Goal: Task Accomplishment & Management: Manage account settings

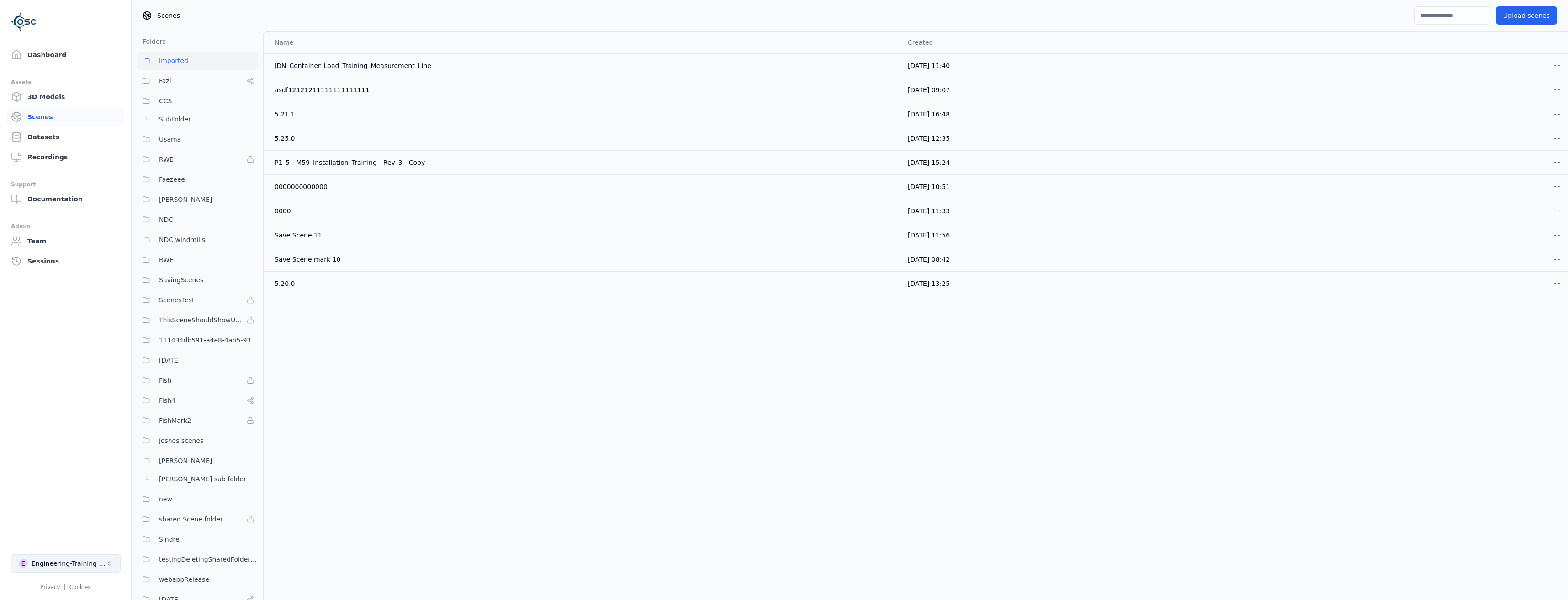
click at [46, 567] on div "Engineering-Training (SSO Staging)" at bounding box center [69, 563] width 74 height 9
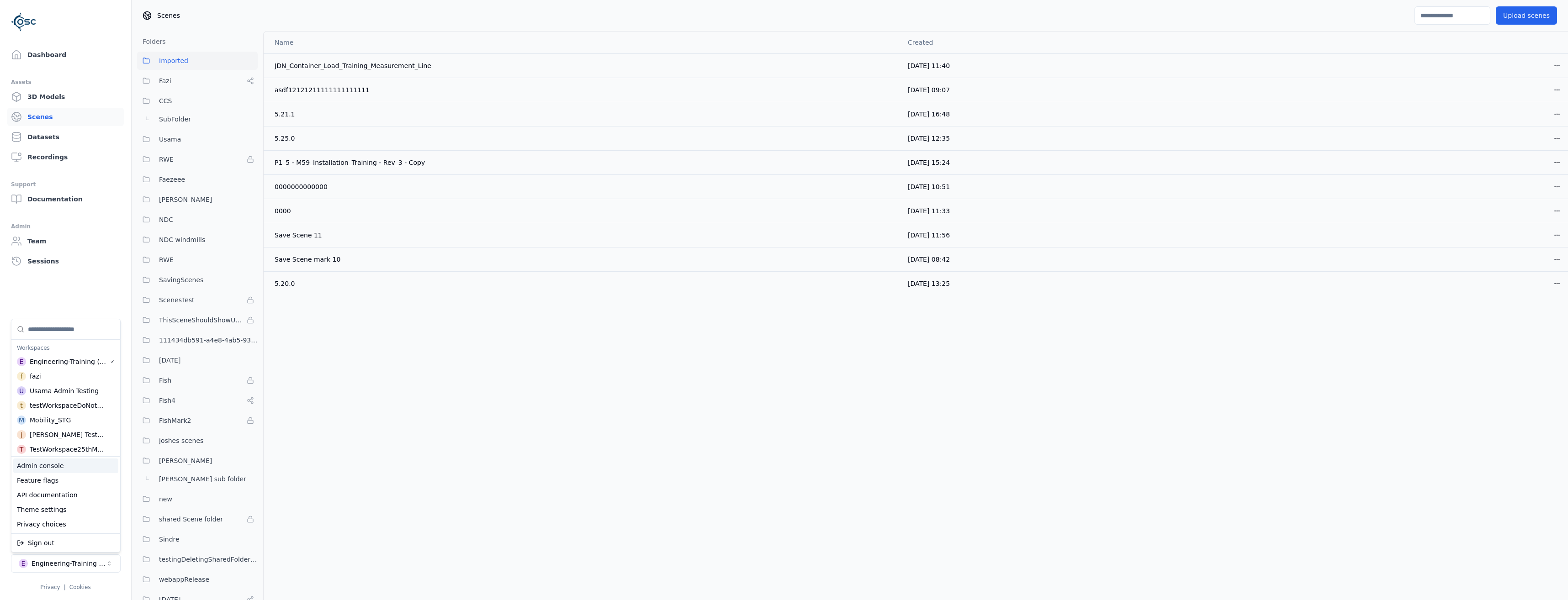
click at [40, 464] on div "Admin console" at bounding box center [66, 466] width 105 height 15
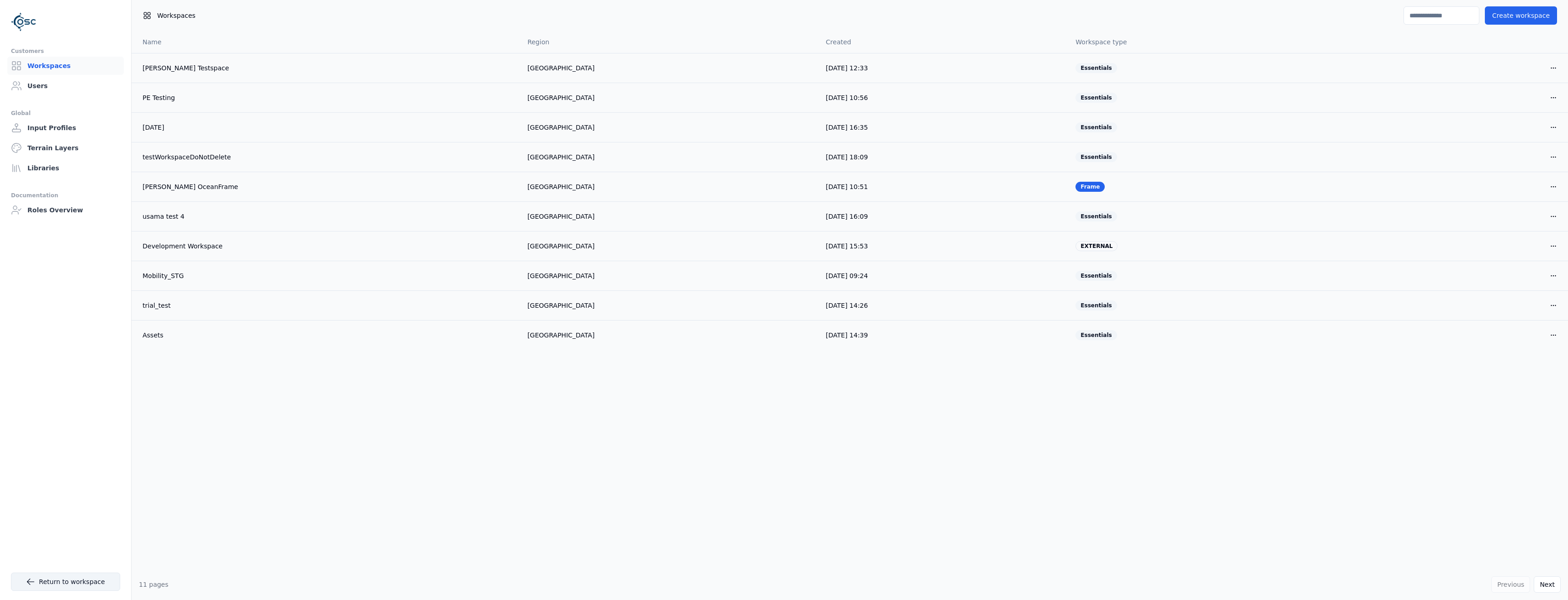
click at [63, 578] on link "Return to workspace" at bounding box center [65, 582] width 109 height 18
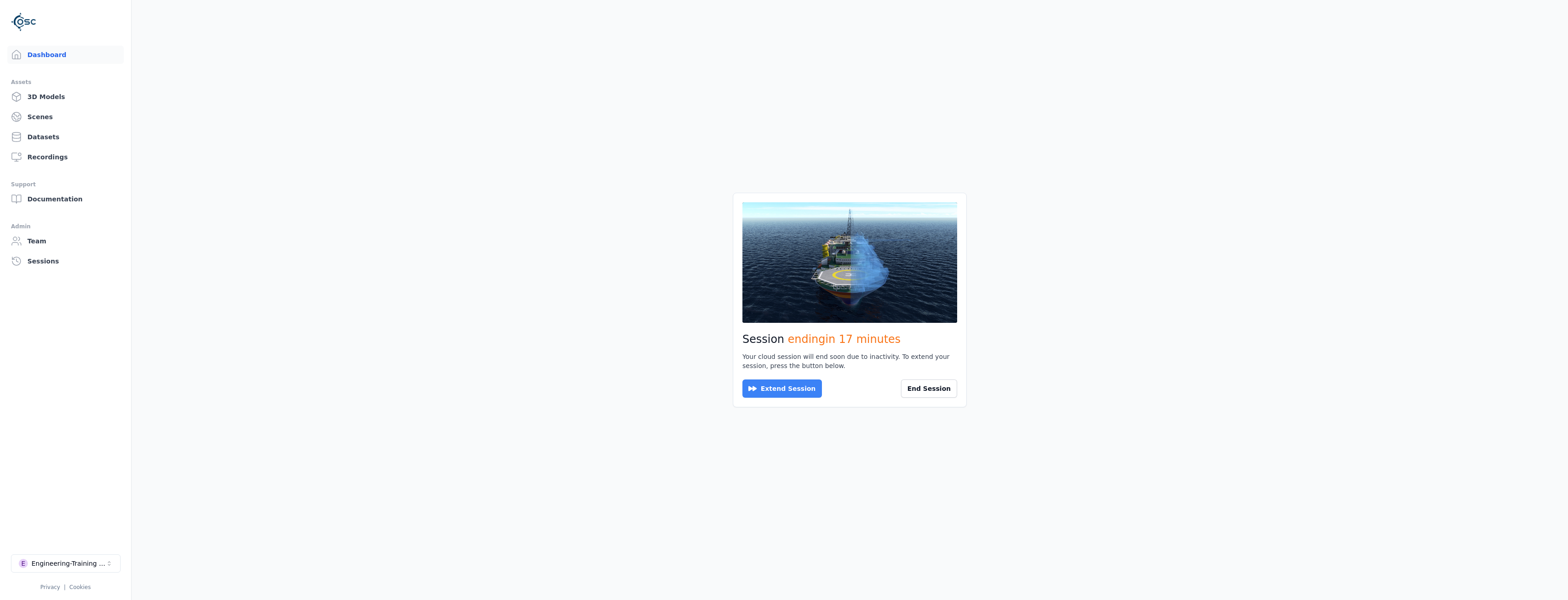
click at [775, 391] on button "Extend Session" at bounding box center [782, 389] width 80 height 18
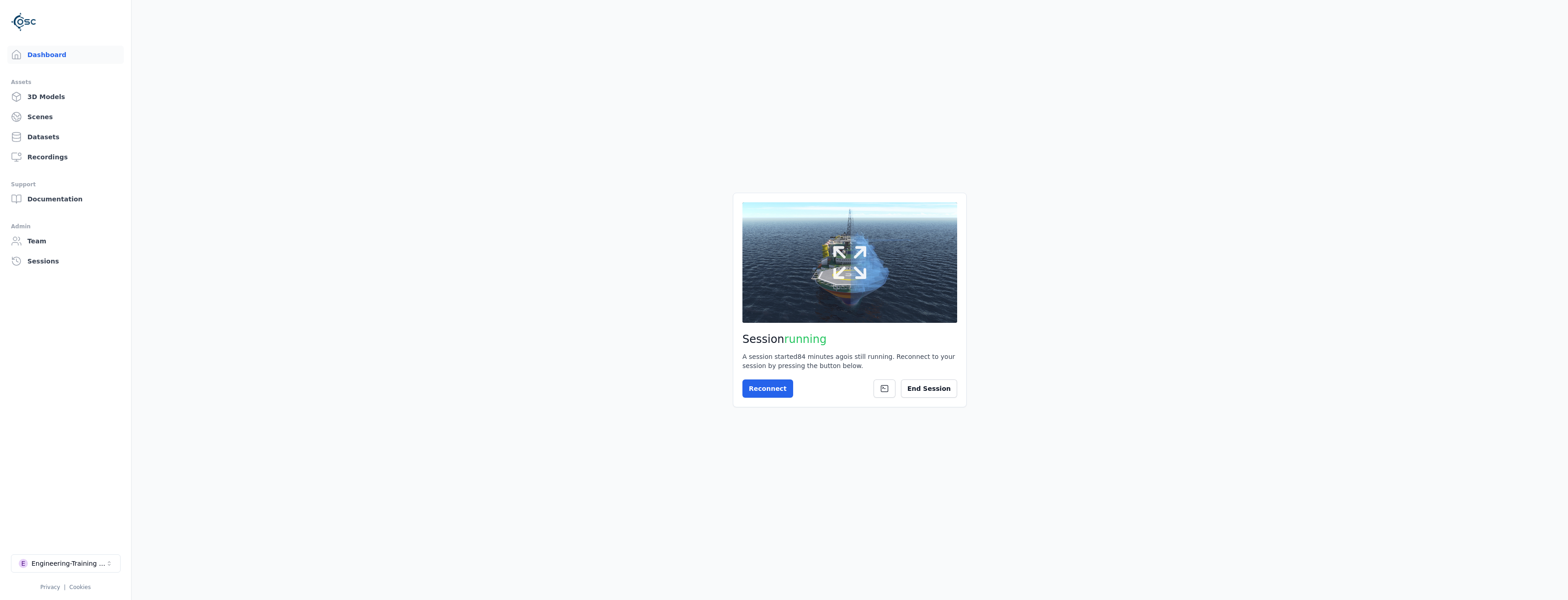
click at [833, 274] on icon at bounding box center [850, 263] width 44 height 44
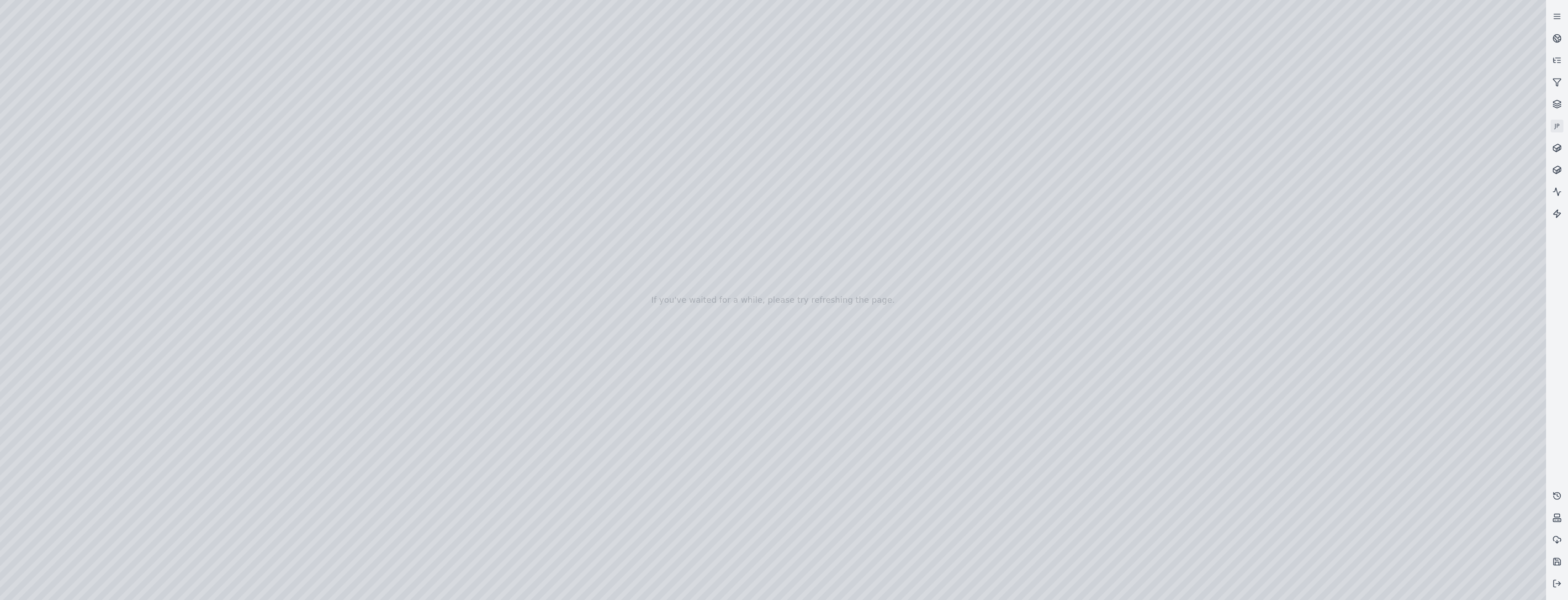
drag, startPoint x: 721, startPoint y: 459, endPoint x: 951, endPoint y: 420, distance: 233.3
click at [1564, 591] on button at bounding box center [1557, 584] width 22 height 22
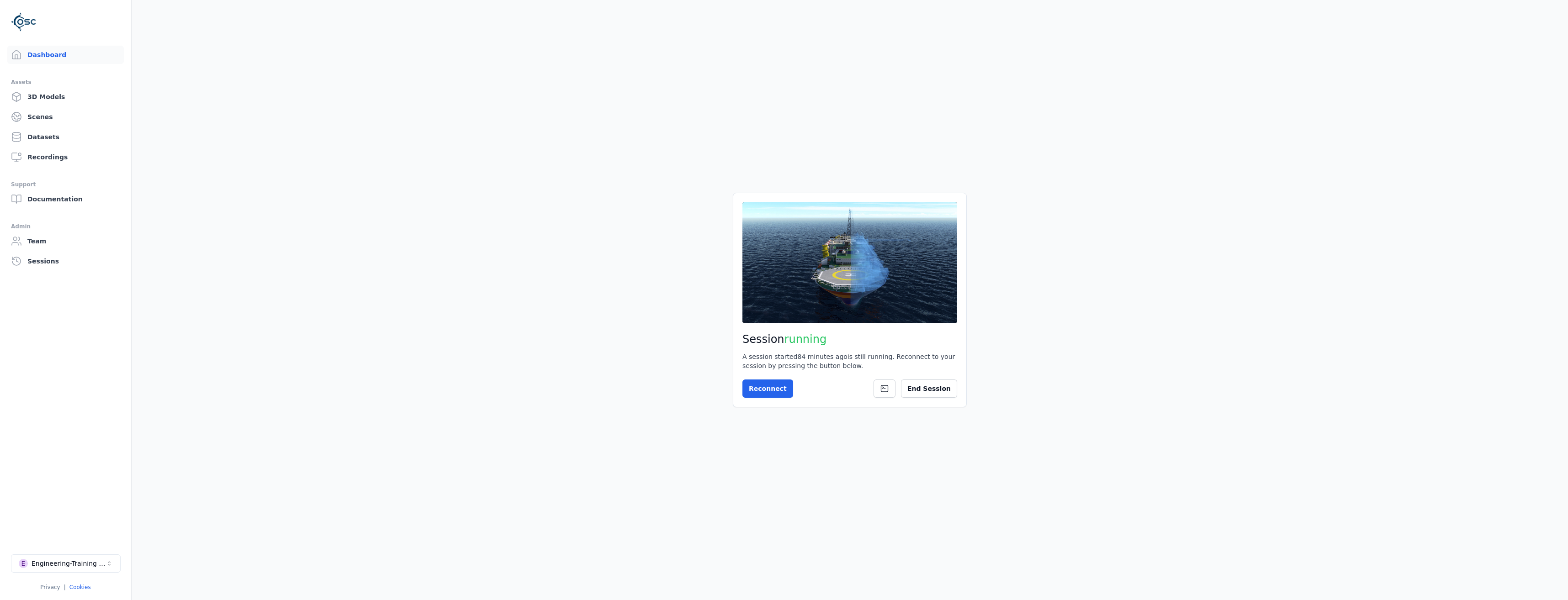
click at [83, 589] on link "Cookies" at bounding box center [80, 587] width 21 height 7
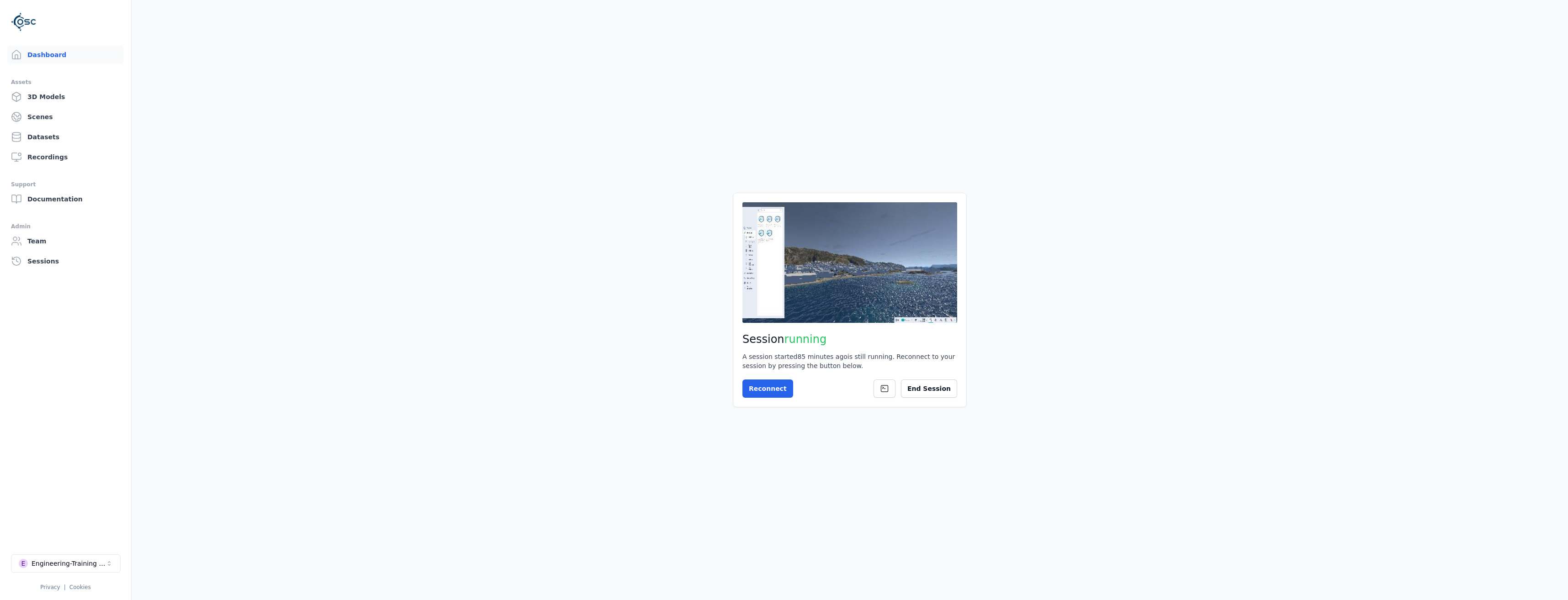
click at [55, 593] on li "E Engineering-Training (SSO Staging) Privacy | Cookies" at bounding box center [65, 573] width 131 height 51
click at [53, 587] on link "Privacy" at bounding box center [50, 587] width 19 height 7
click at [73, 570] on button "E Engineering-Training (SSO Staging)" at bounding box center [66, 563] width 110 height 18
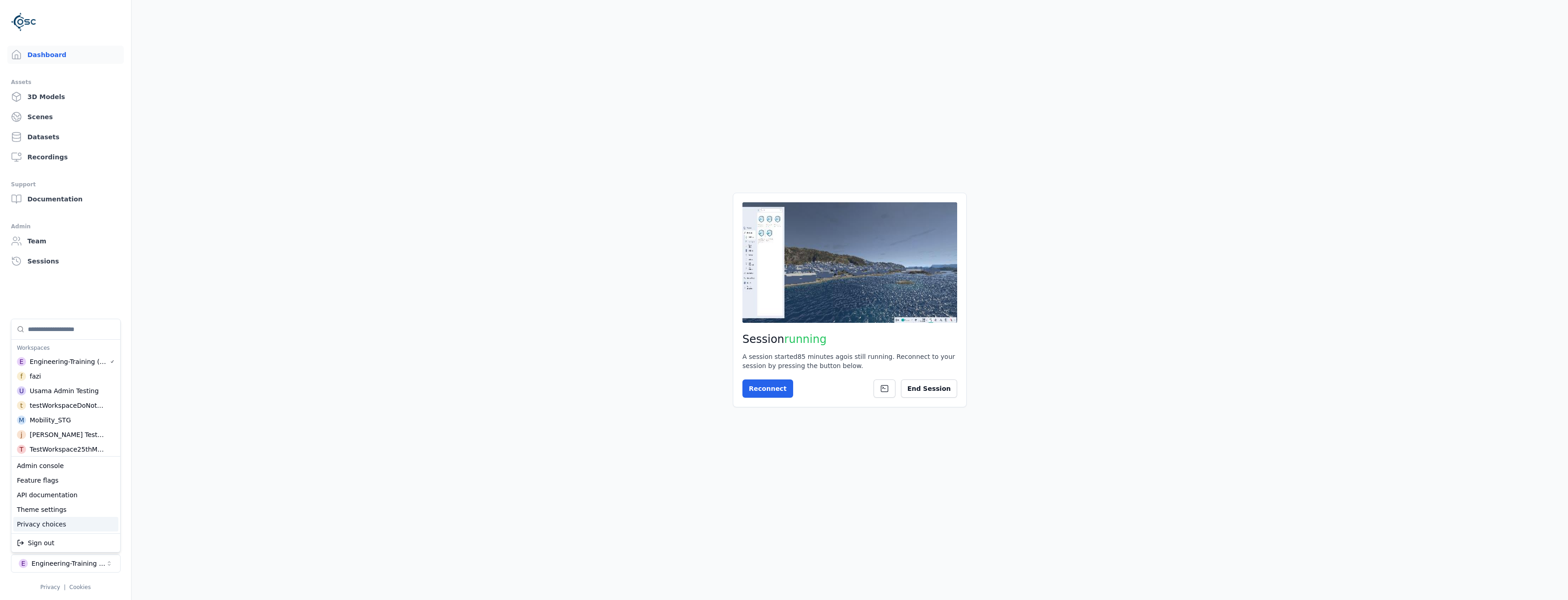
click at [61, 525] on div "Privacy choices" at bounding box center [66, 525] width 105 height 15
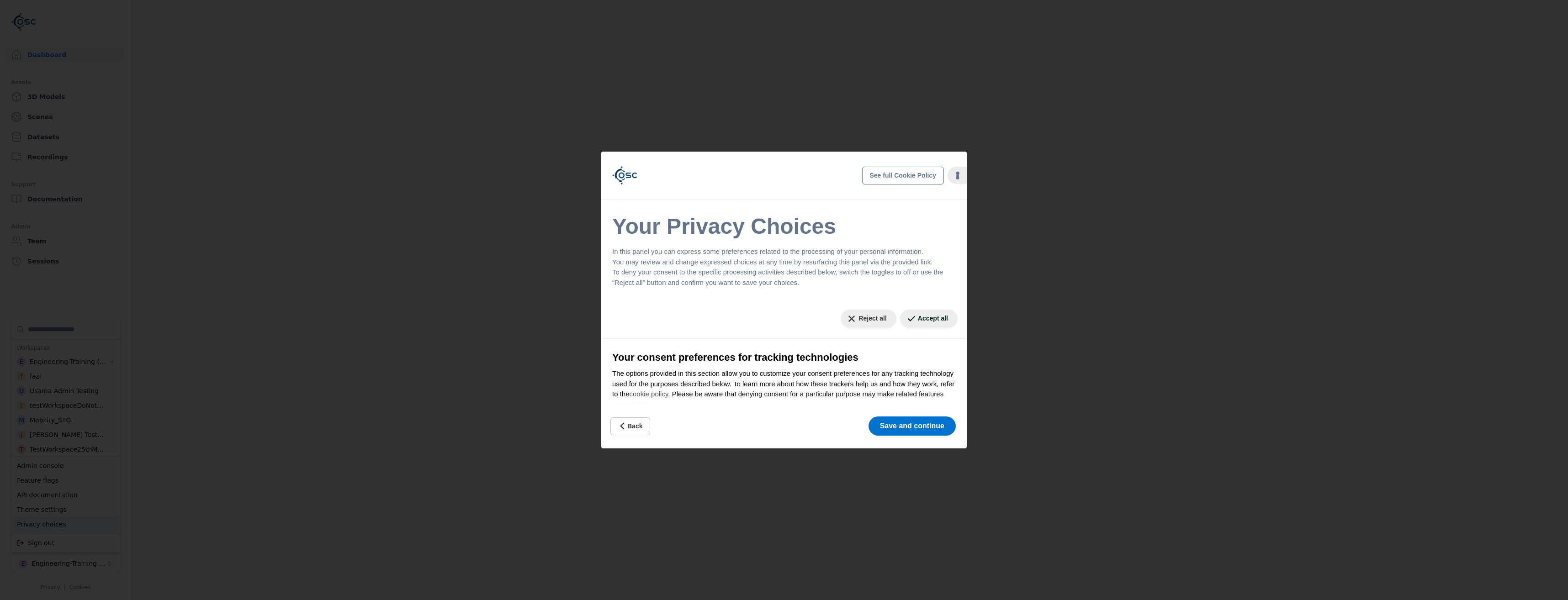
click at [299, 375] on html "Dashboard Assets 3D Models Scenes Datasets Recordings Support Documentation Adm…" at bounding box center [784, 300] width 1568 height 600
click at [626, 423] on icon "Back" at bounding box center [623, 426] width 9 height 9
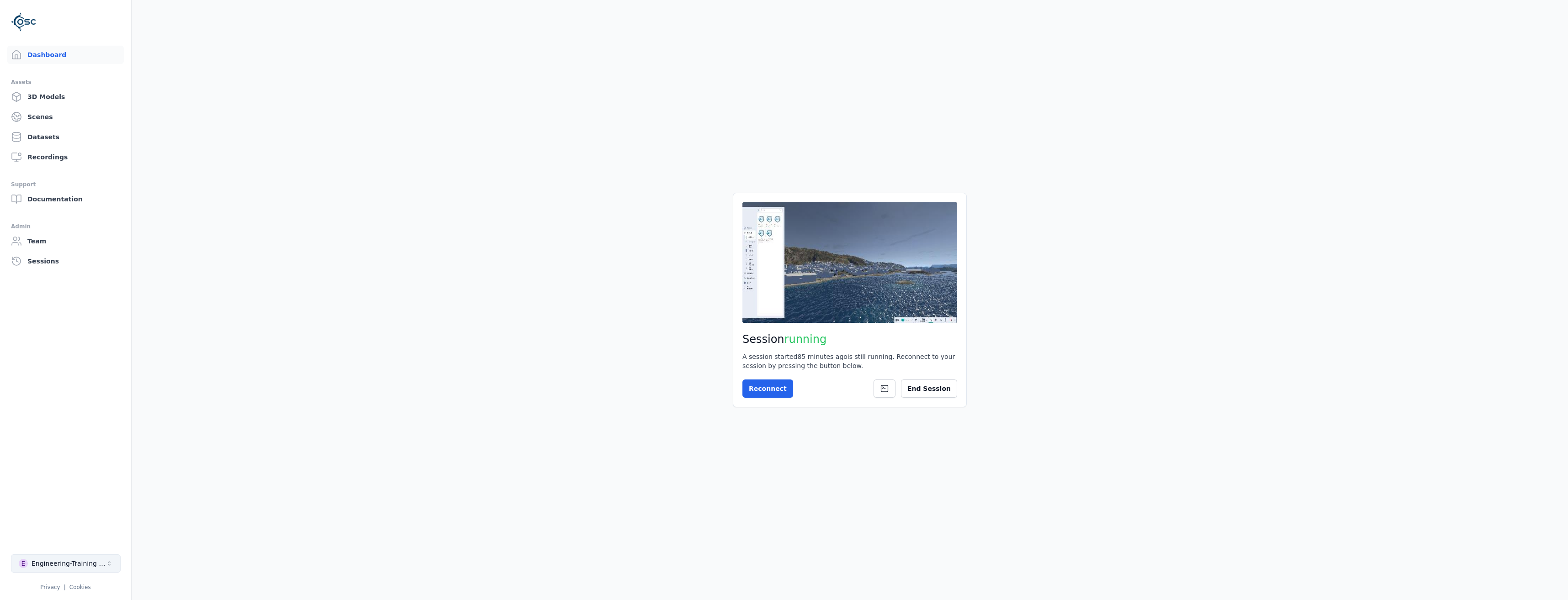
click at [69, 562] on div "Engineering-Training (SSO Staging)" at bounding box center [69, 563] width 74 height 9
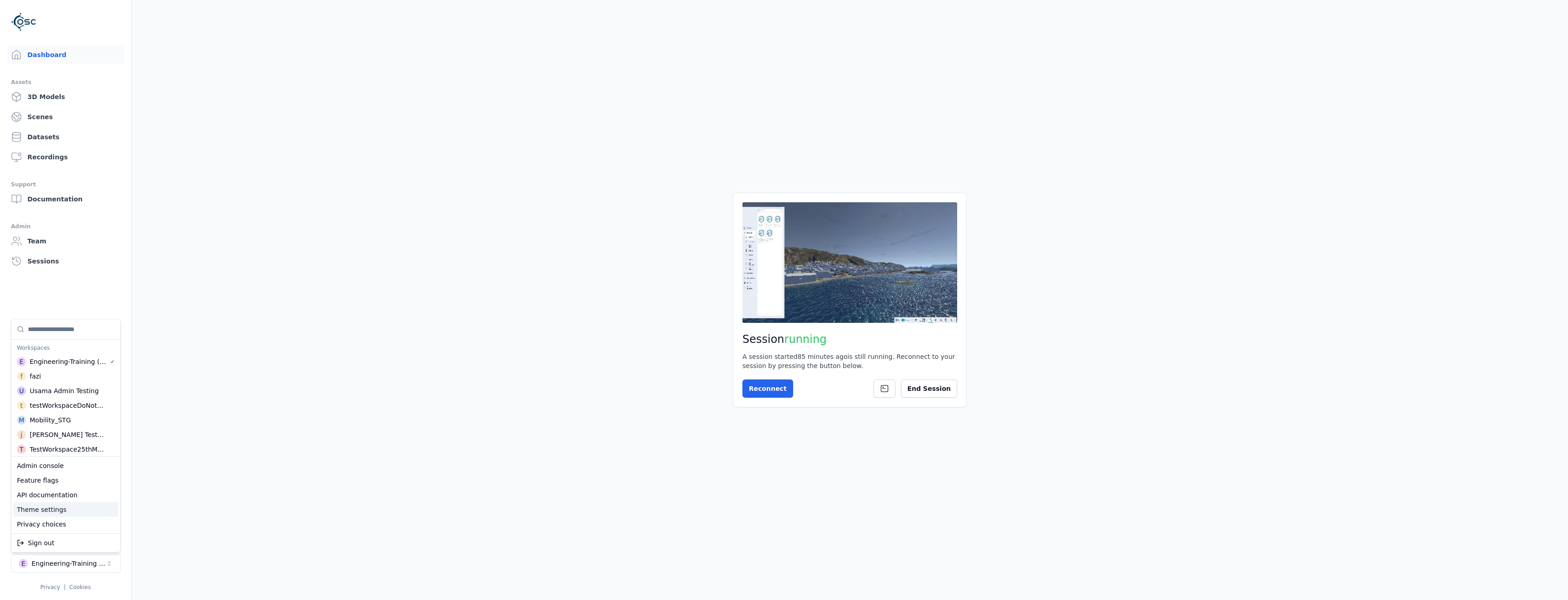
click at [57, 508] on div "Theme settings" at bounding box center [66, 510] width 105 height 15
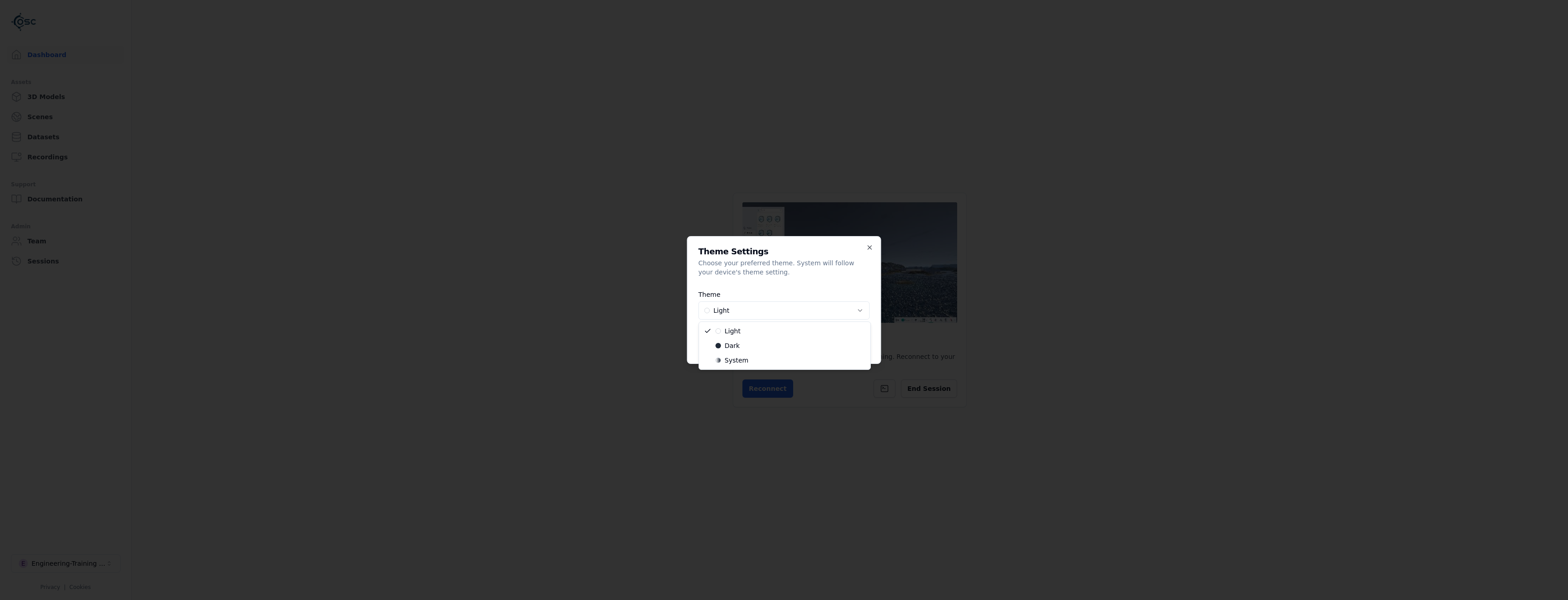
click at [737, 314] on body "Dashboard Assets 3D Models Scenes Datasets Recordings Support Documentation Adm…" at bounding box center [784, 300] width 1568 height 600
click at [850, 340] on button "Save Changes" at bounding box center [839, 343] width 60 height 18
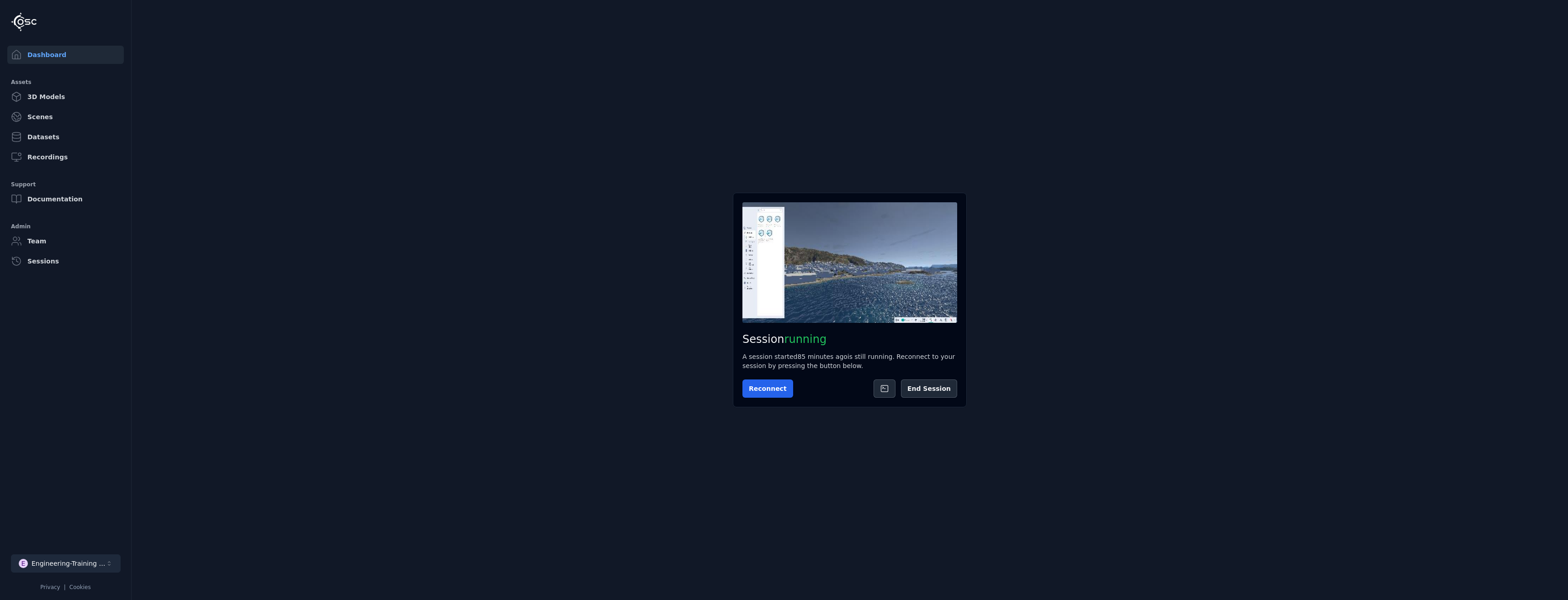
click at [42, 563] on div "Engineering-Training (SSO Staging)" at bounding box center [69, 563] width 74 height 9
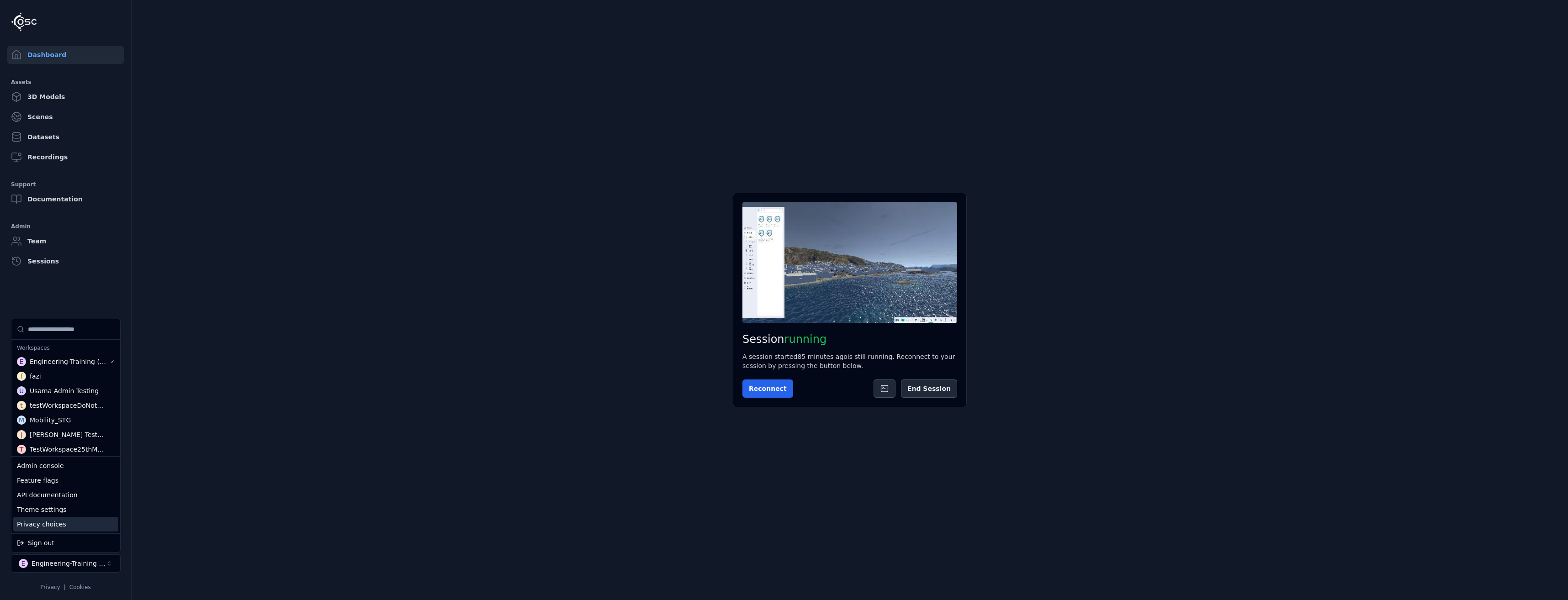
click at [52, 523] on div "Privacy choices" at bounding box center [66, 525] width 105 height 15
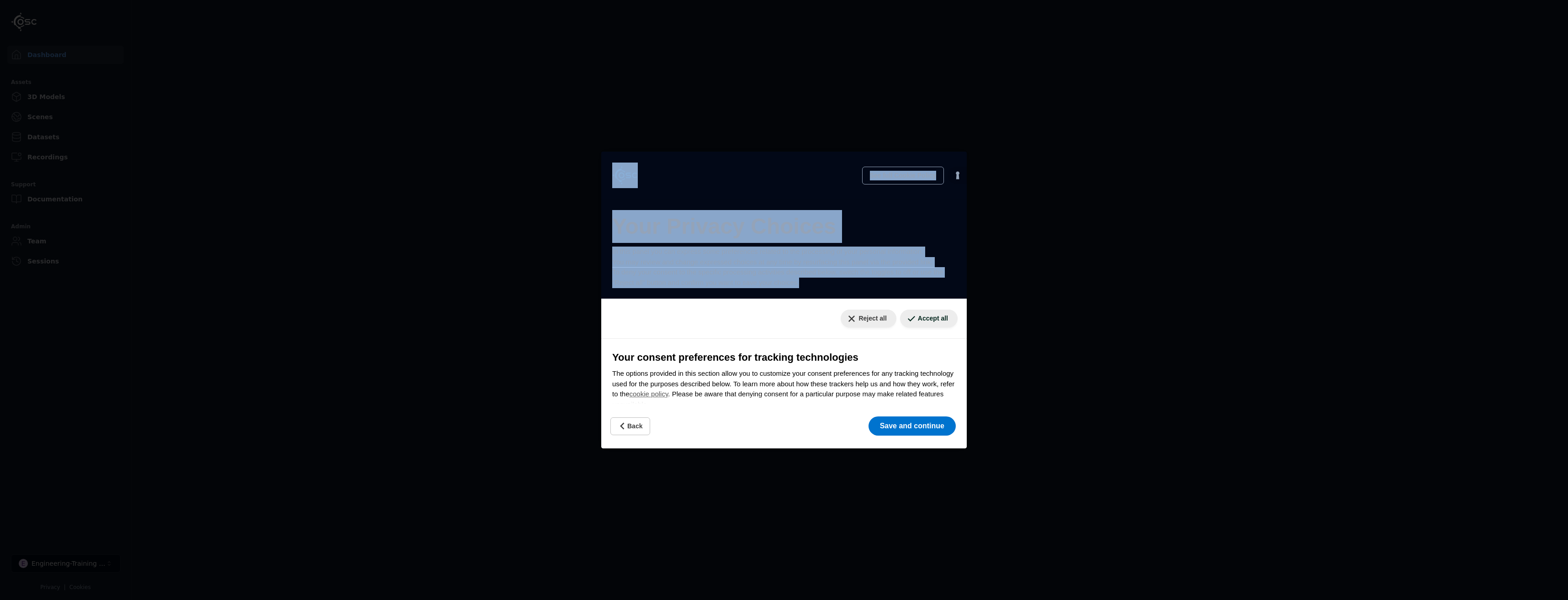
drag, startPoint x: 964, startPoint y: 270, endPoint x: 955, endPoint y: 314, distance: 44.9
click at [955, 314] on html "Dashboard Assets 3D Models Scenes Datasets Recordings Support Documentation Adm…" at bounding box center [784, 300] width 1568 height 600
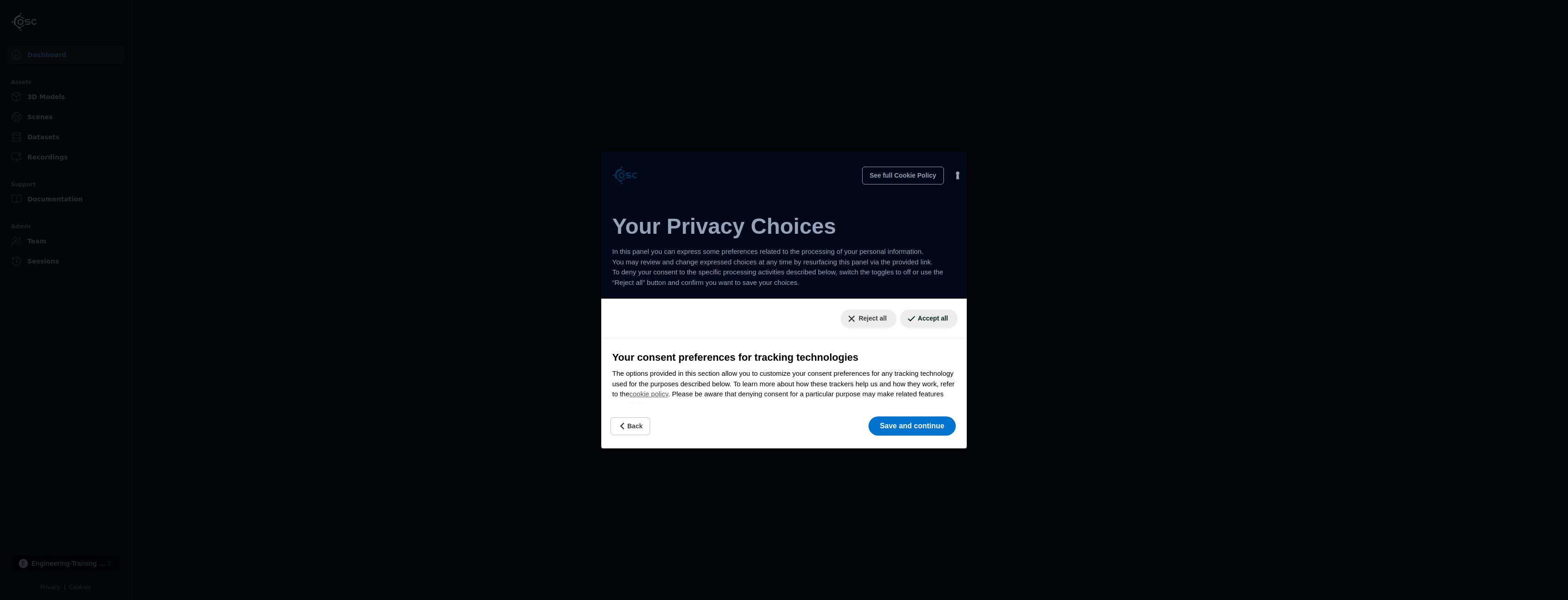
click at [717, 319] on div "Reject all Accept all" at bounding box center [784, 319] width 365 height 40
click at [629, 422] on button "Back" at bounding box center [630, 426] width 40 height 18
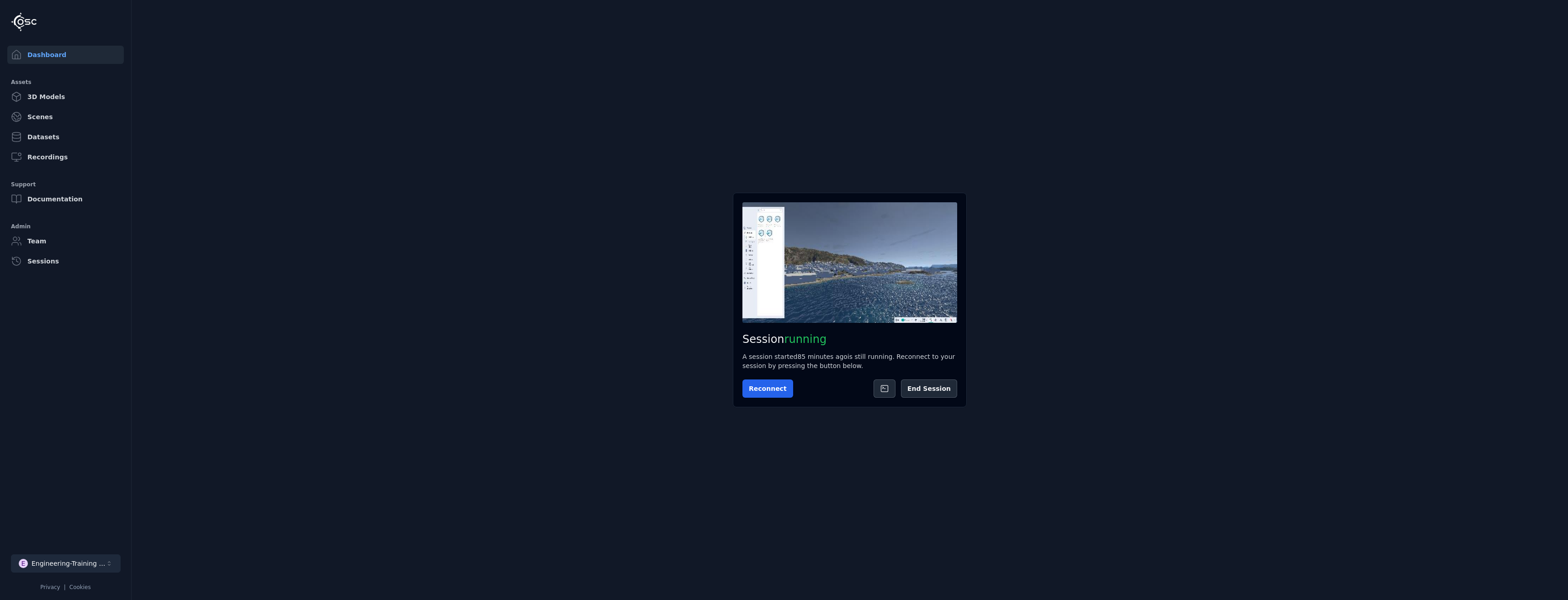
click at [87, 564] on div "Engineering-Training (SSO Staging)" at bounding box center [69, 563] width 74 height 9
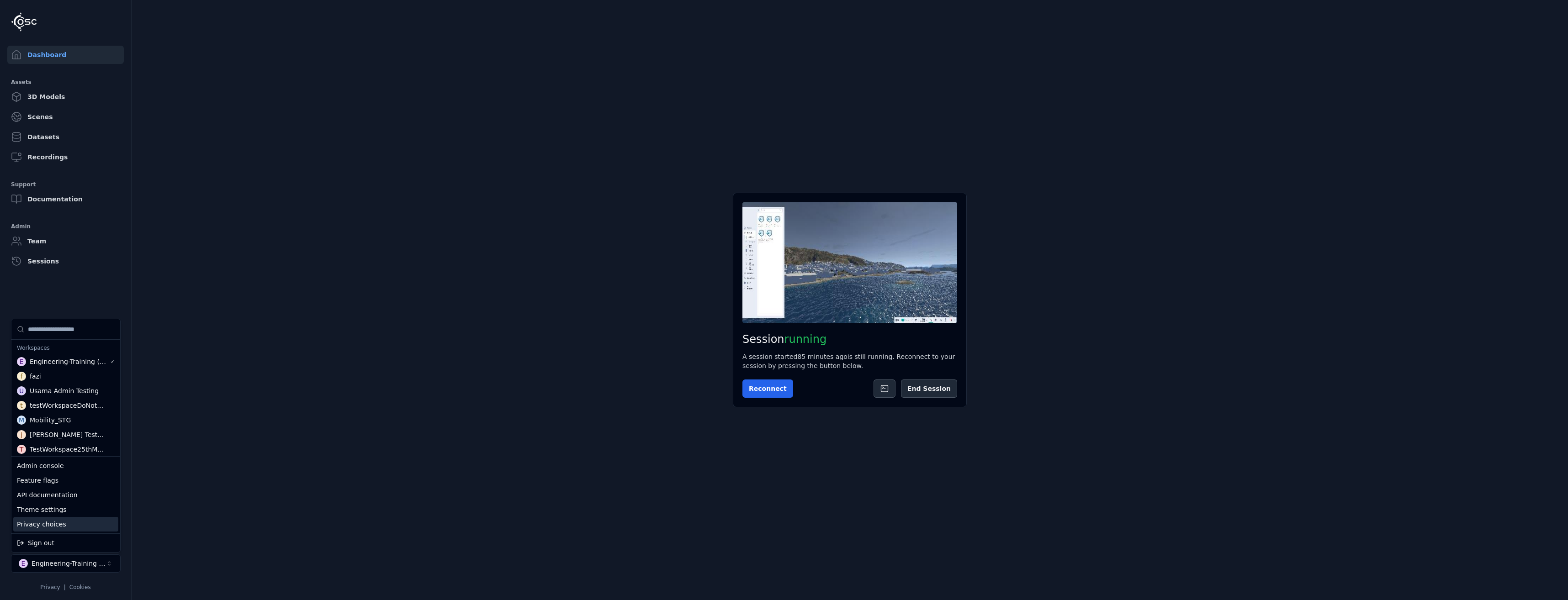
click at [61, 528] on div "Privacy choices" at bounding box center [66, 525] width 105 height 15
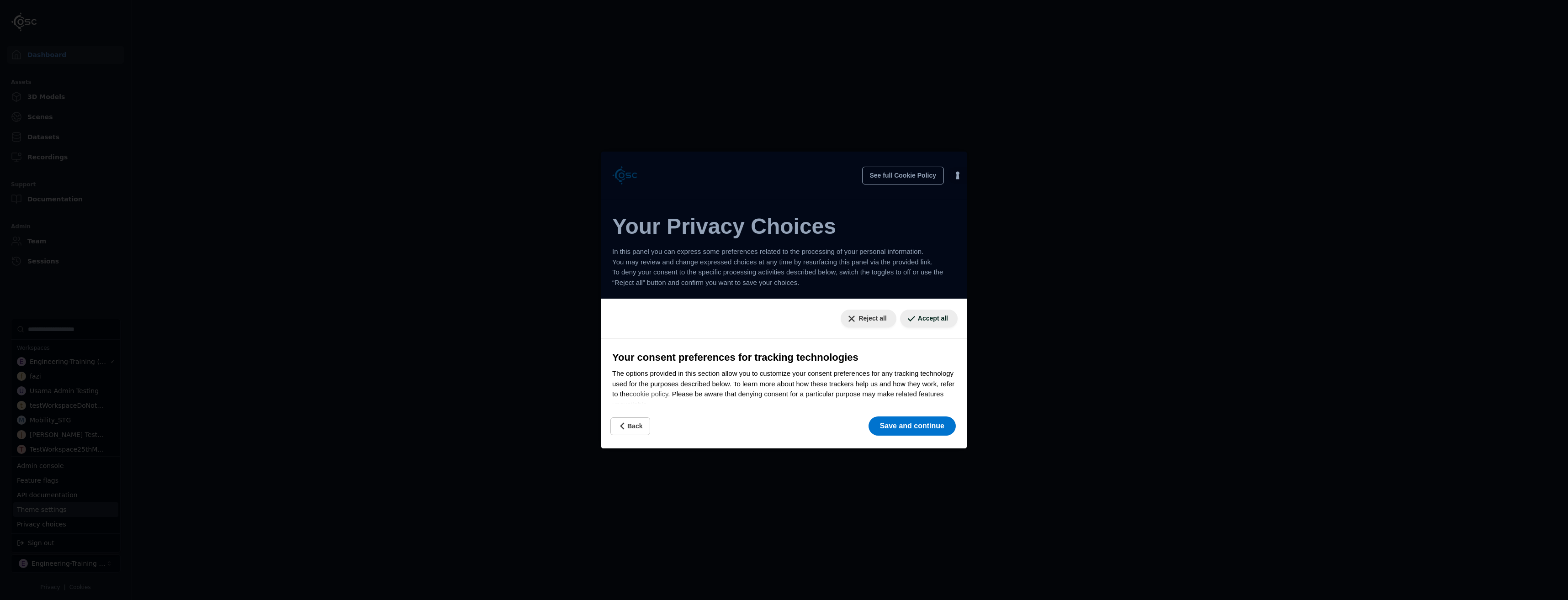
click at [914, 316] on html "Dashboard Assets 3D Models Scenes Datasets Recordings Support Documentation Adm…" at bounding box center [784, 300] width 1568 height 600
click at [921, 315] on button "Accept all" at bounding box center [929, 318] width 58 height 18
click at [917, 316] on button "Accept all" at bounding box center [929, 318] width 58 height 18
click at [915, 319] on button "Accept all" at bounding box center [929, 318] width 58 height 18
click at [861, 319] on button "Reject all" at bounding box center [868, 318] width 55 height 18
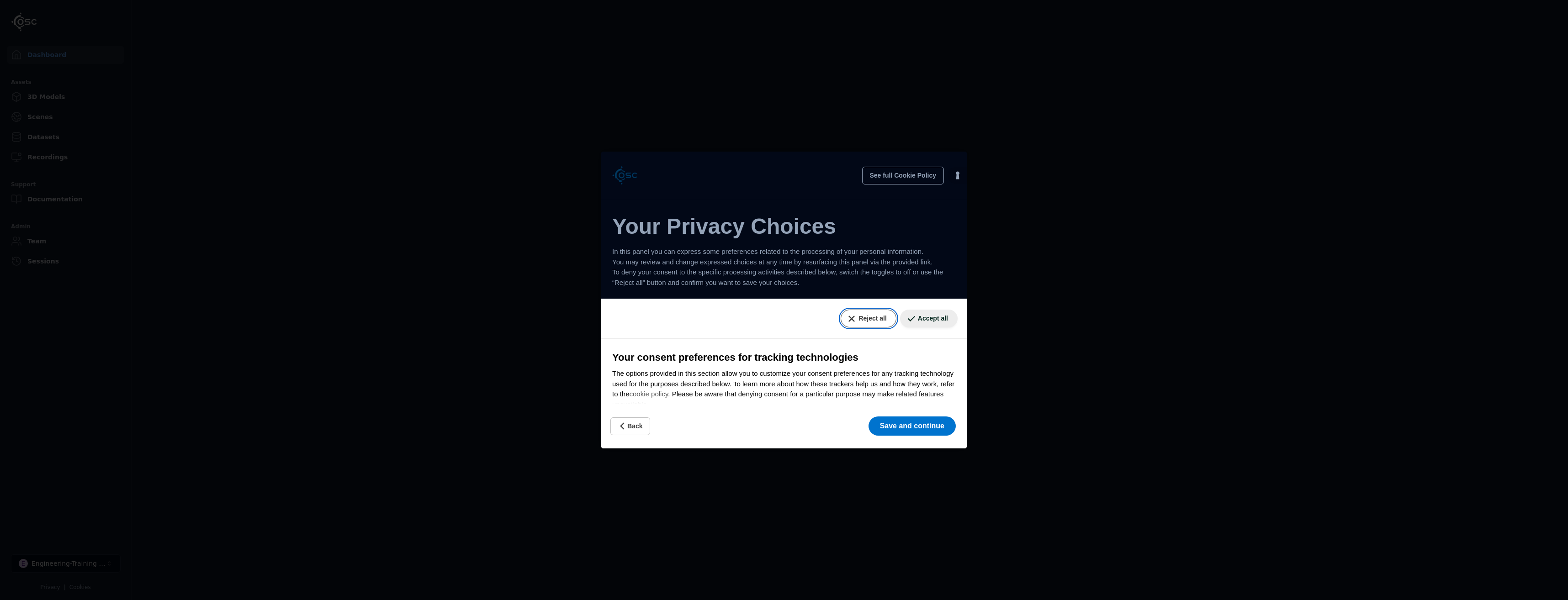
click at [861, 319] on button "Reject all" at bounding box center [868, 318] width 55 height 18
click at [765, 312] on div "Reject all Accept all" at bounding box center [784, 319] width 365 height 40
click at [860, 318] on button "Reject all" at bounding box center [868, 318] width 55 height 18
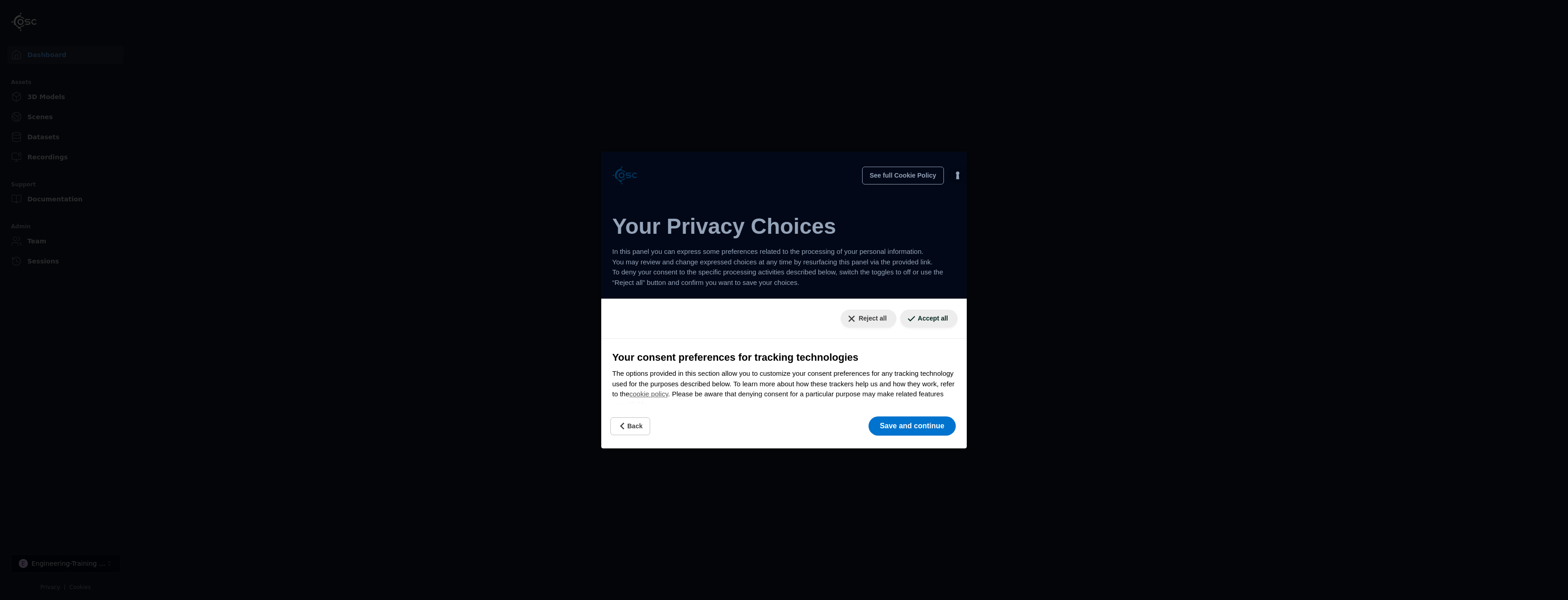
click at [748, 338] on div "Reject all Accept all" at bounding box center [784, 319] width 365 height 40
click at [910, 318] on button "Accept all" at bounding box center [929, 318] width 58 height 18
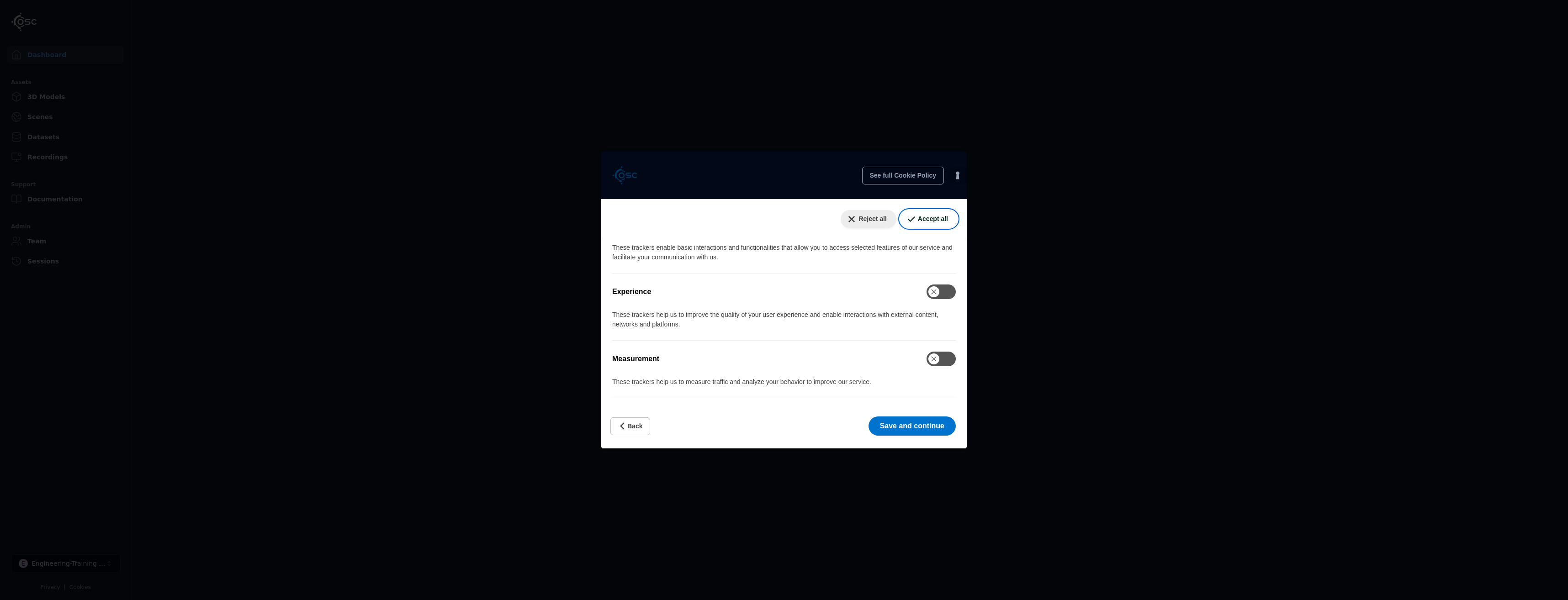
scroll to position [282, 0]
click at [859, 222] on button "Reject all" at bounding box center [868, 218] width 55 height 18
click at [944, 215] on button "Accept all" at bounding box center [929, 218] width 58 height 18
click at [828, 271] on div "Experience See description" at bounding box center [784, 289] width 343 height 37
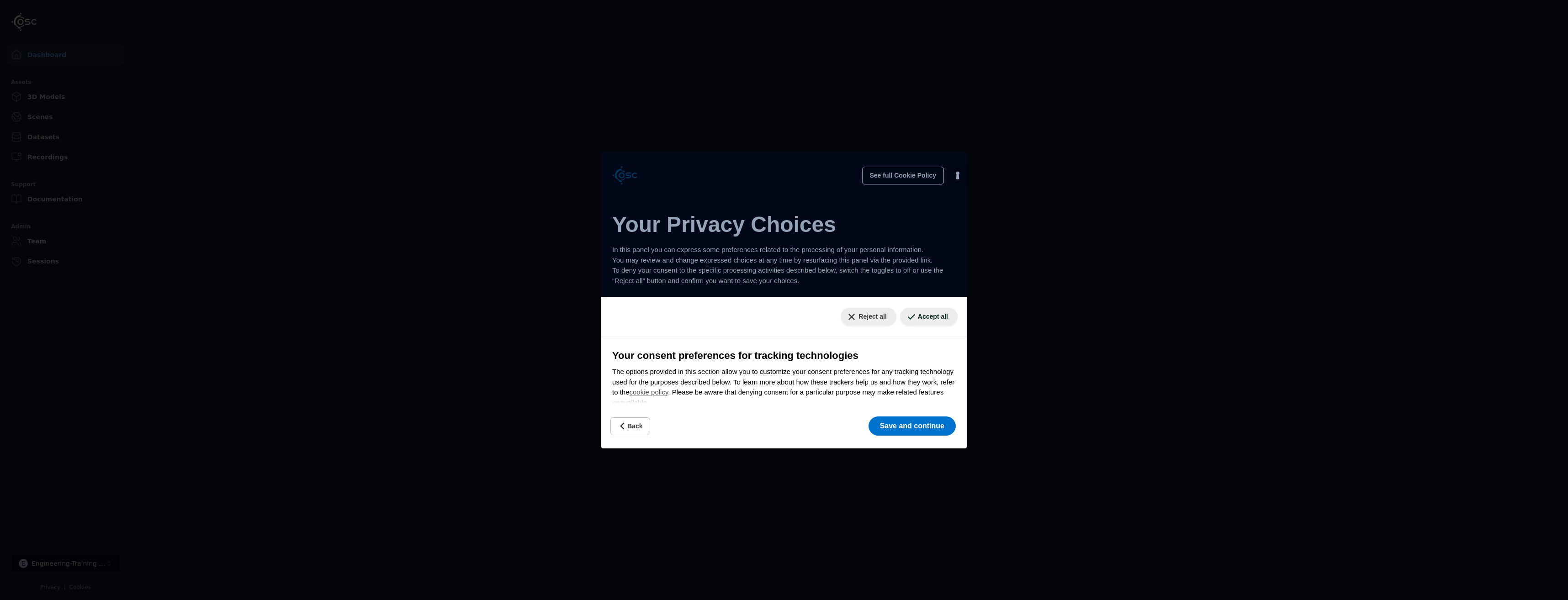
scroll to position [0, 0]
click at [855, 319] on button "Reject all" at bounding box center [868, 318] width 55 height 18
click at [931, 323] on button "Accept all" at bounding box center [929, 318] width 58 height 18
click at [788, 332] on div "Reject all Accept all" at bounding box center [784, 319] width 365 height 40
click at [860, 324] on button "Reject all" at bounding box center [868, 318] width 55 height 18
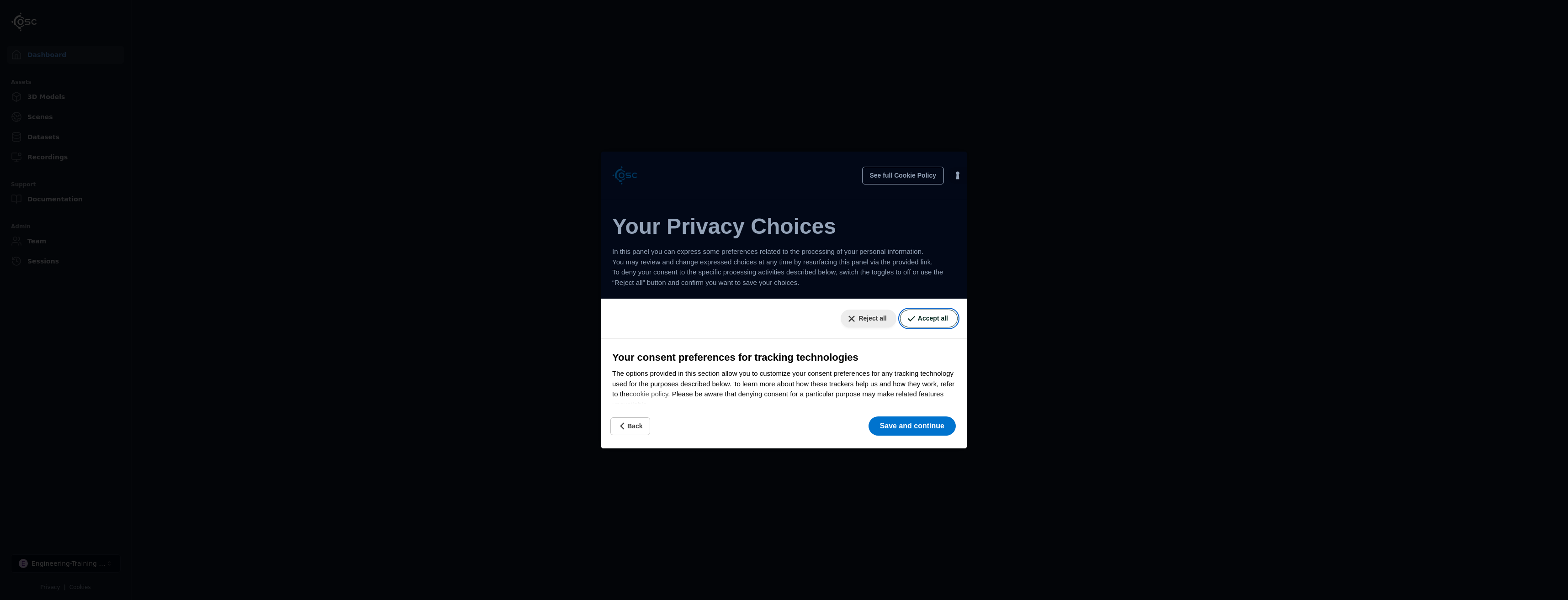
click at [909, 323] on button "Accept all" at bounding box center [929, 318] width 58 height 18
click at [841, 321] on button "Reject all" at bounding box center [868, 318] width 55 height 18
click at [902, 319] on button "Accept all" at bounding box center [929, 318] width 58 height 18
click at [809, 369] on p "The options provided in this section allow you to customize your consent prefer…" at bounding box center [784, 389] width 343 height 41
click at [859, 321] on button "Reject all" at bounding box center [868, 318] width 55 height 18
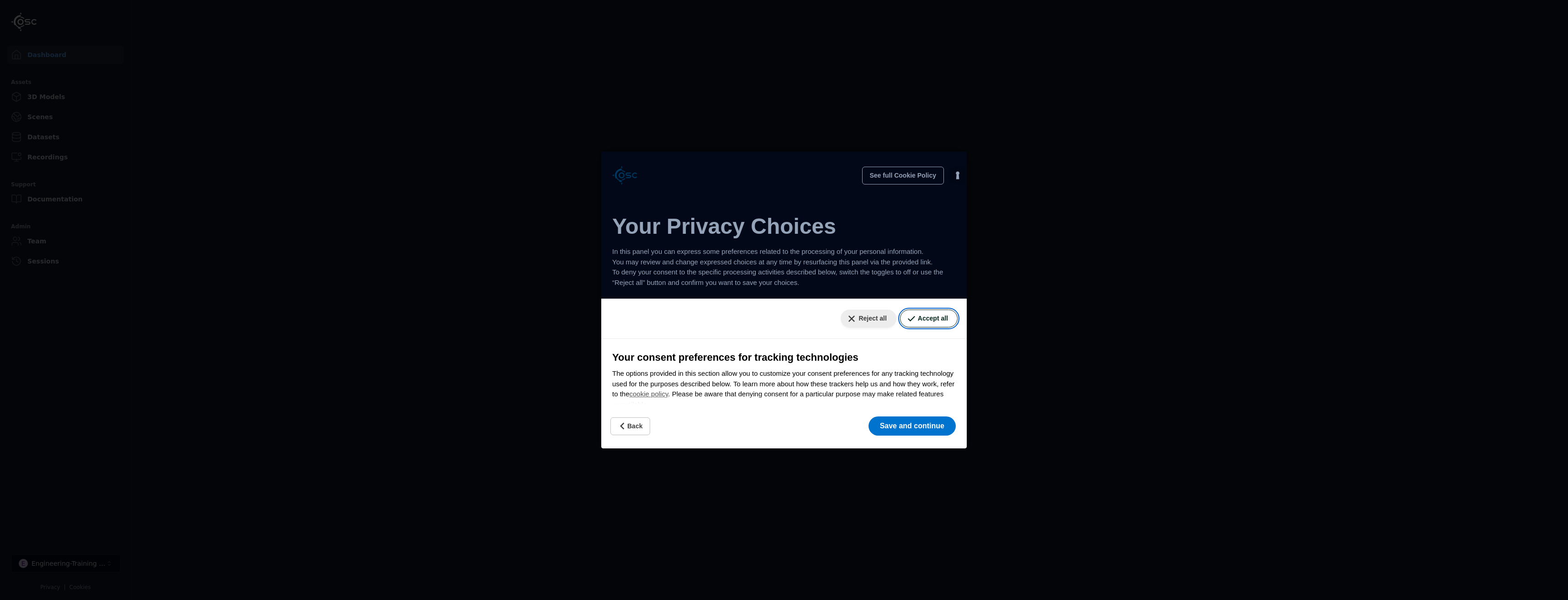
click at [937, 321] on button "Accept all" at bounding box center [929, 318] width 58 height 18
click at [908, 338] on div "Reject all Accept all" at bounding box center [784, 319] width 365 height 40
click at [864, 318] on button "Reject all" at bounding box center [868, 318] width 55 height 18
click at [926, 319] on button "Accept all" at bounding box center [929, 318] width 58 height 18
click at [909, 340] on div "Your consent preferences for tracking technologies The options provided in this…" at bounding box center [784, 512] width 365 height 347
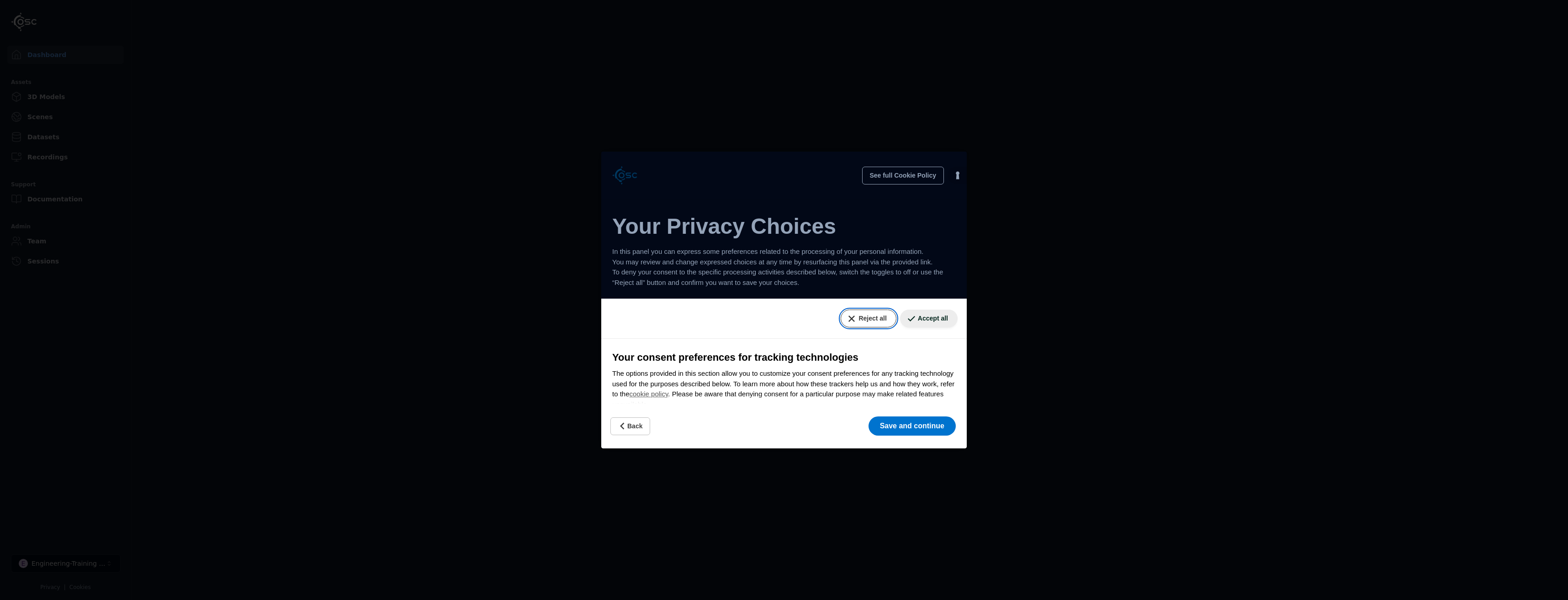
click at [858, 316] on button "Reject all" at bounding box center [868, 318] width 55 height 18
click at [925, 324] on button "Accept all" at bounding box center [929, 318] width 58 height 18
click at [845, 321] on button "Reject all" at bounding box center [868, 318] width 55 height 18
click at [848, 317] on button "Reject all" at bounding box center [868, 318] width 55 height 18
click at [911, 430] on button "Save and continue" at bounding box center [912, 427] width 87 height 19
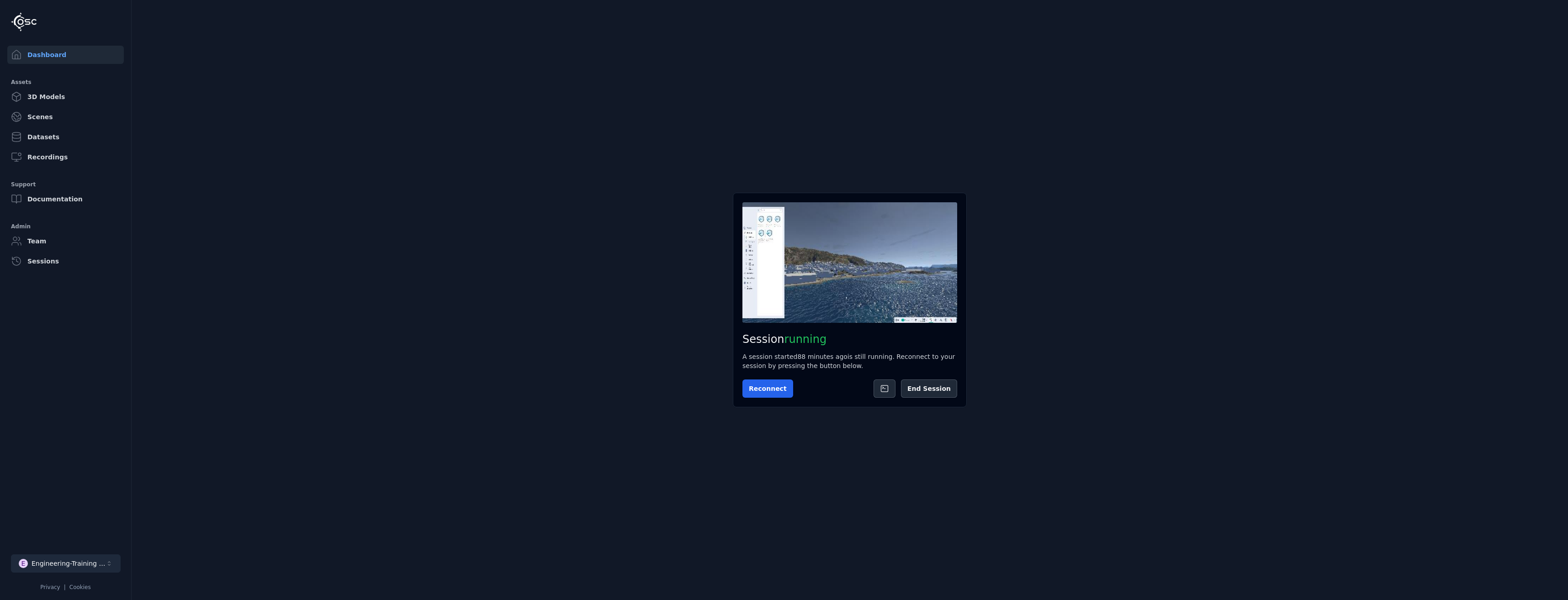
click at [80, 568] on button "E Engineering-Training (SSO Staging)" at bounding box center [66, 563] width 110 height 18
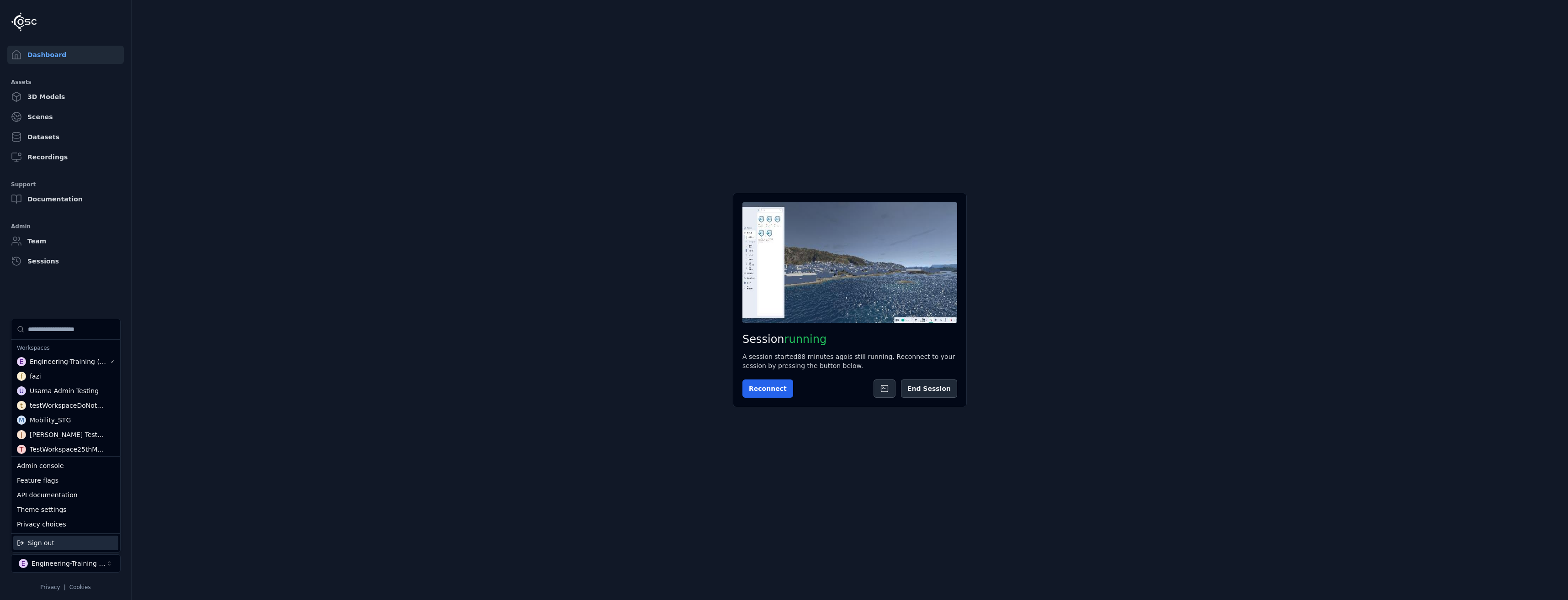
click at [70, 546] on div "Sign out" at bounding box center [66, 543] width 105 height 15
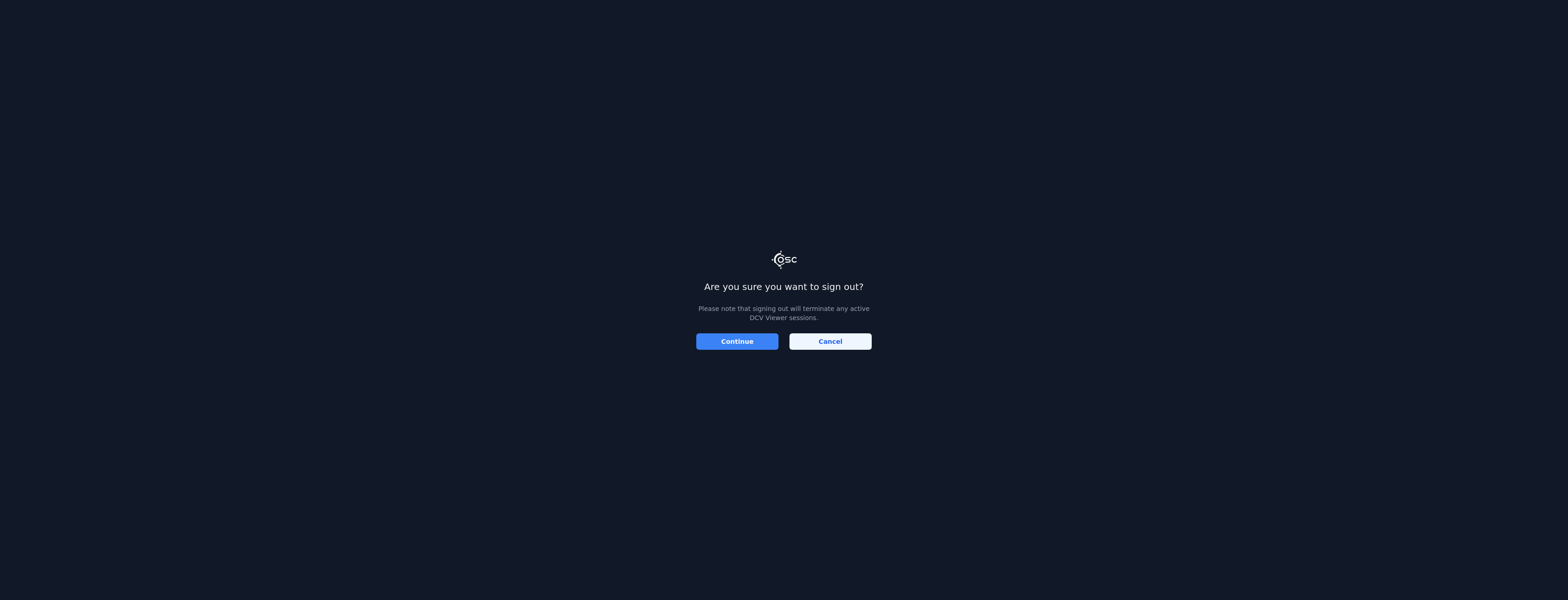
click at [757, 343] on button "Continue" at bounding box center [737, 341] width 82 height 16
